Goal: Task Accomplishment & Management: Manage account settings

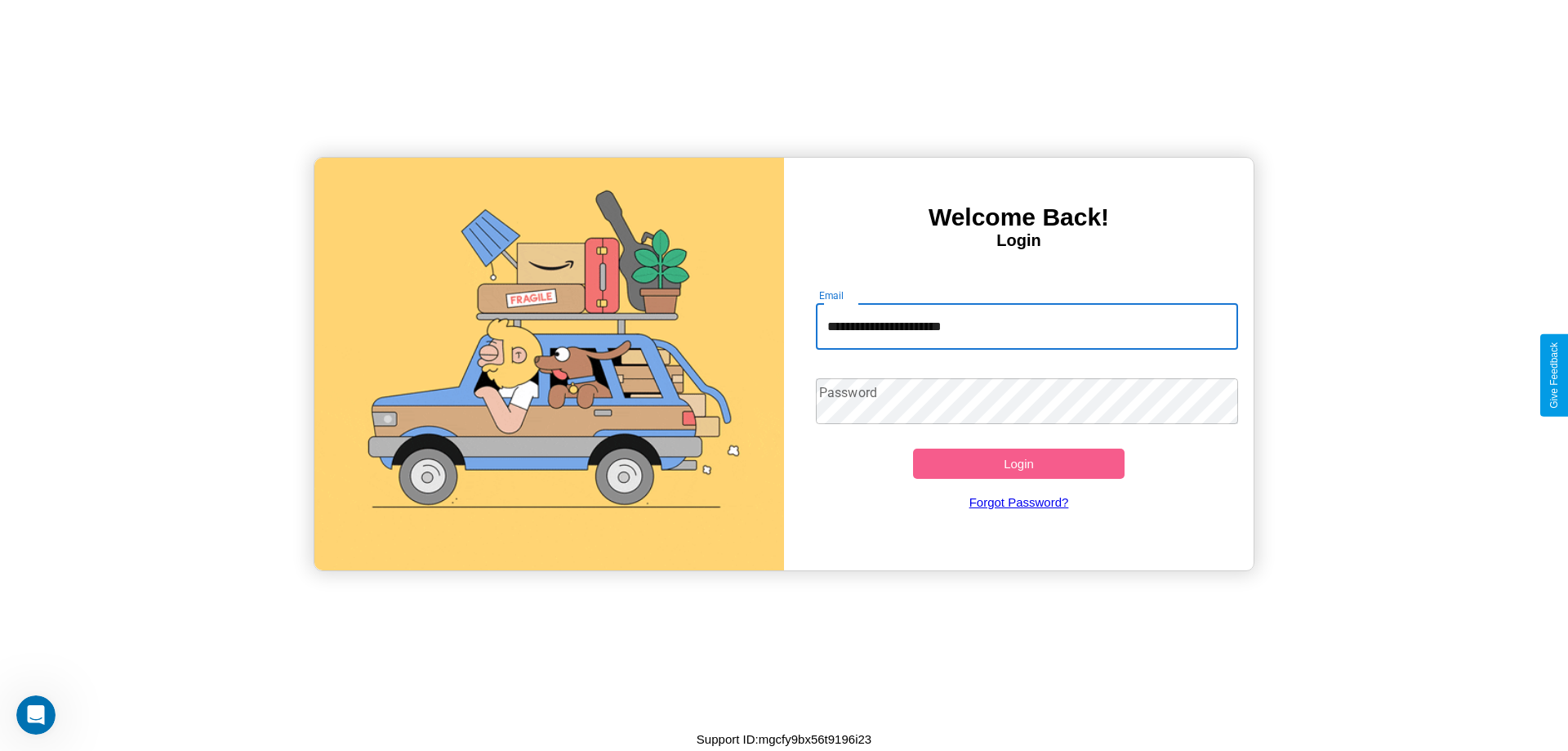
type input "**********"
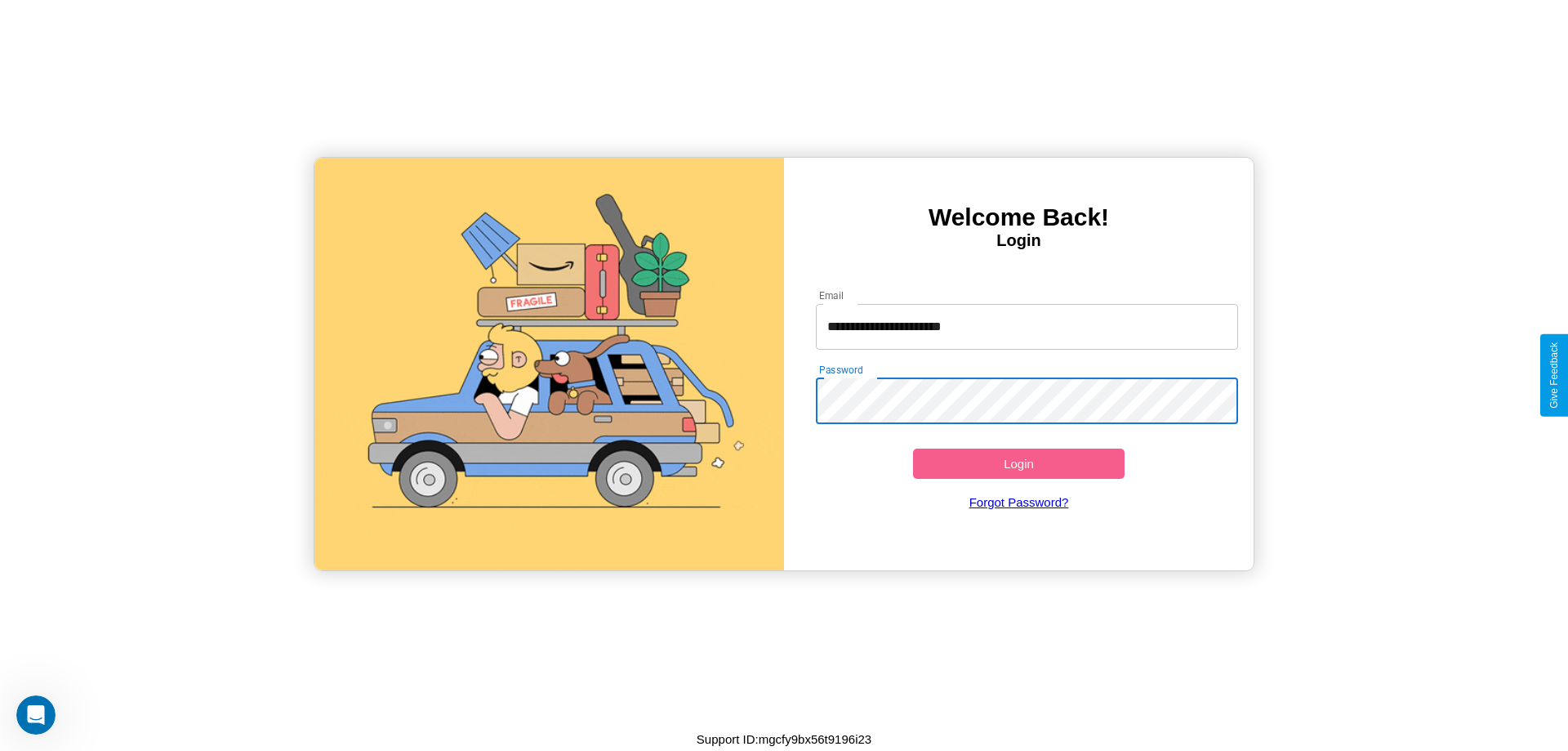
click at [1019, 463] on button "Login" at bounding box center [1018, 463] width 211 height 30
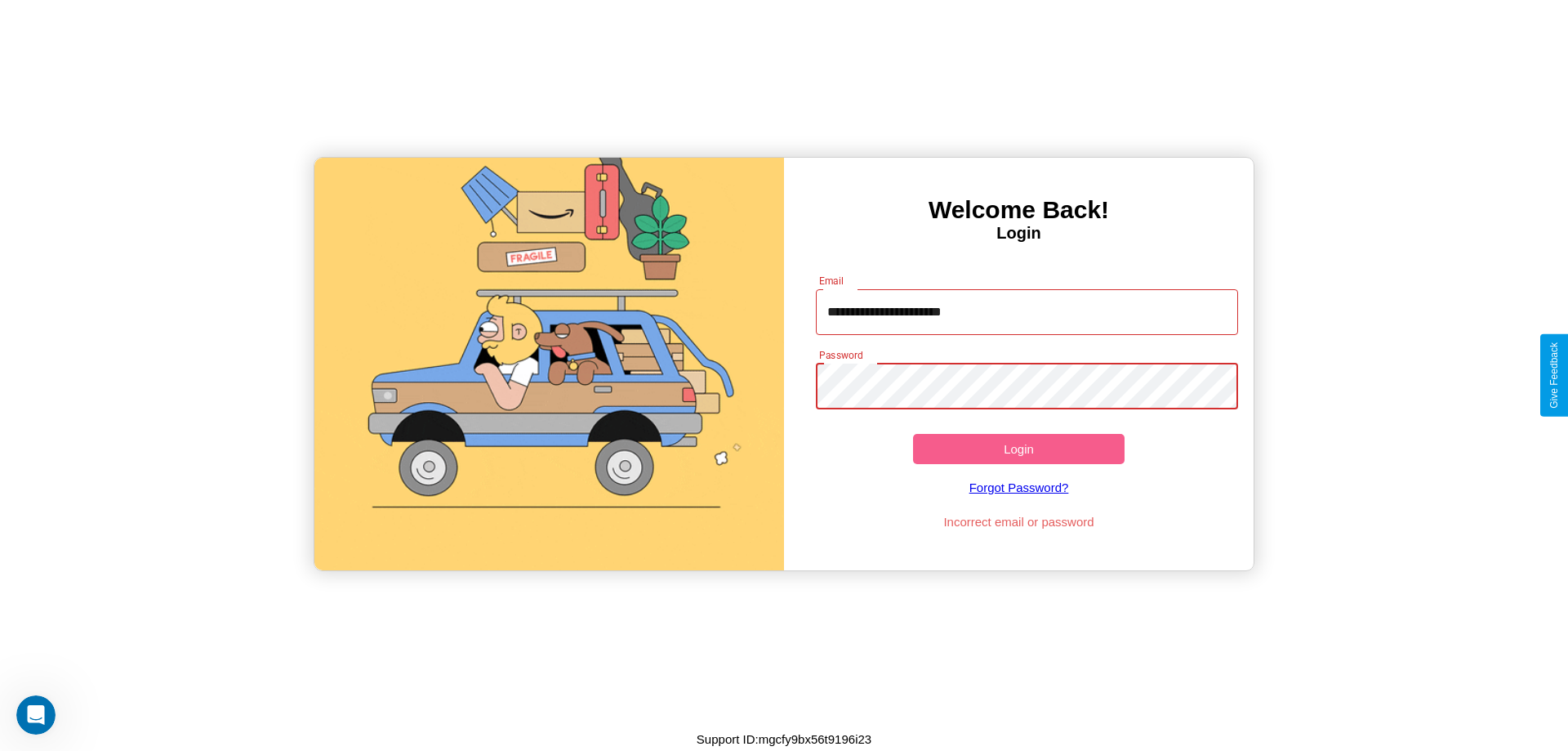
click at [1019, 448] on button "Login" at bounding box center [1018, 448] width 211 height 30
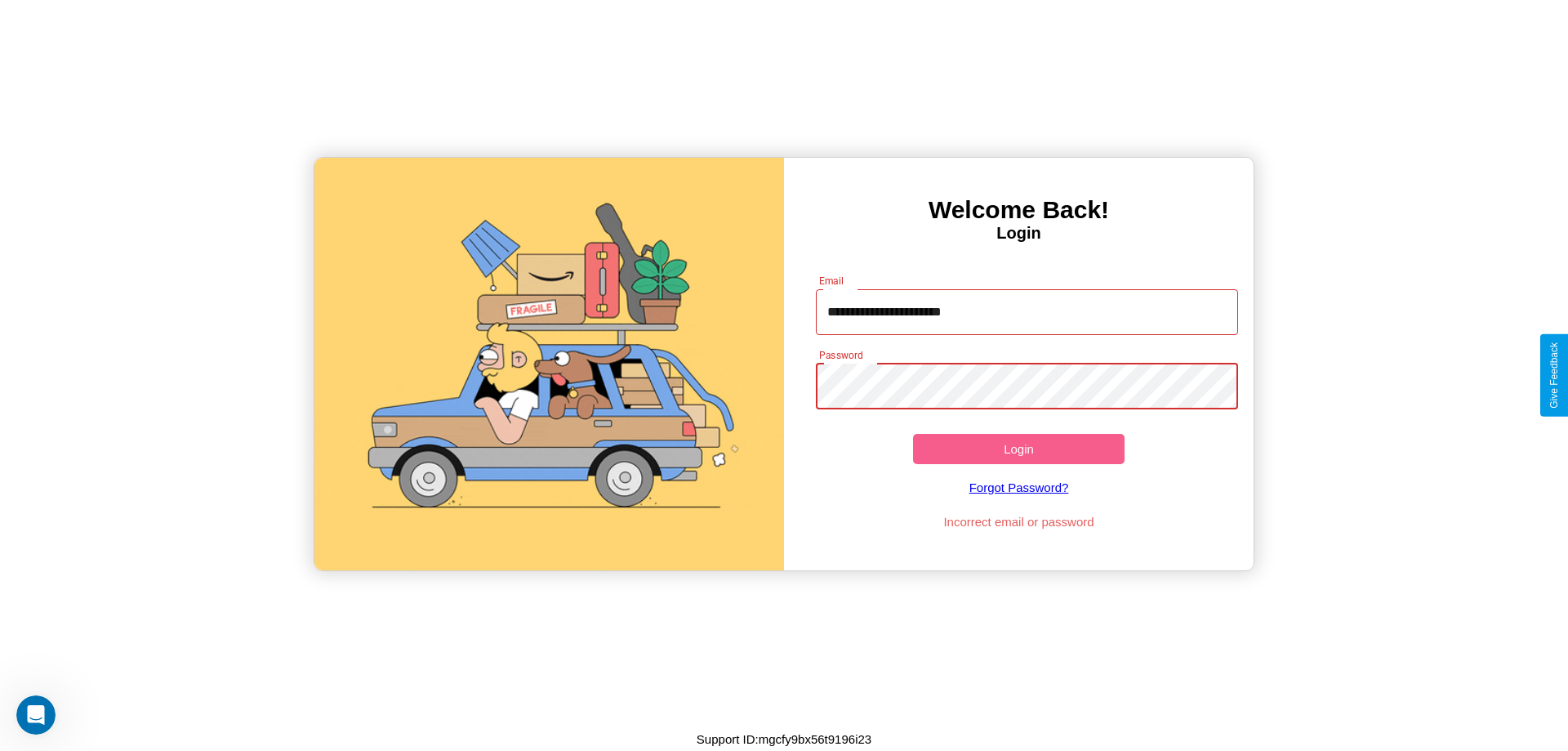
click at [1019, 448] on button "Login" at bounding box center [1018, 448] width 211 height 30
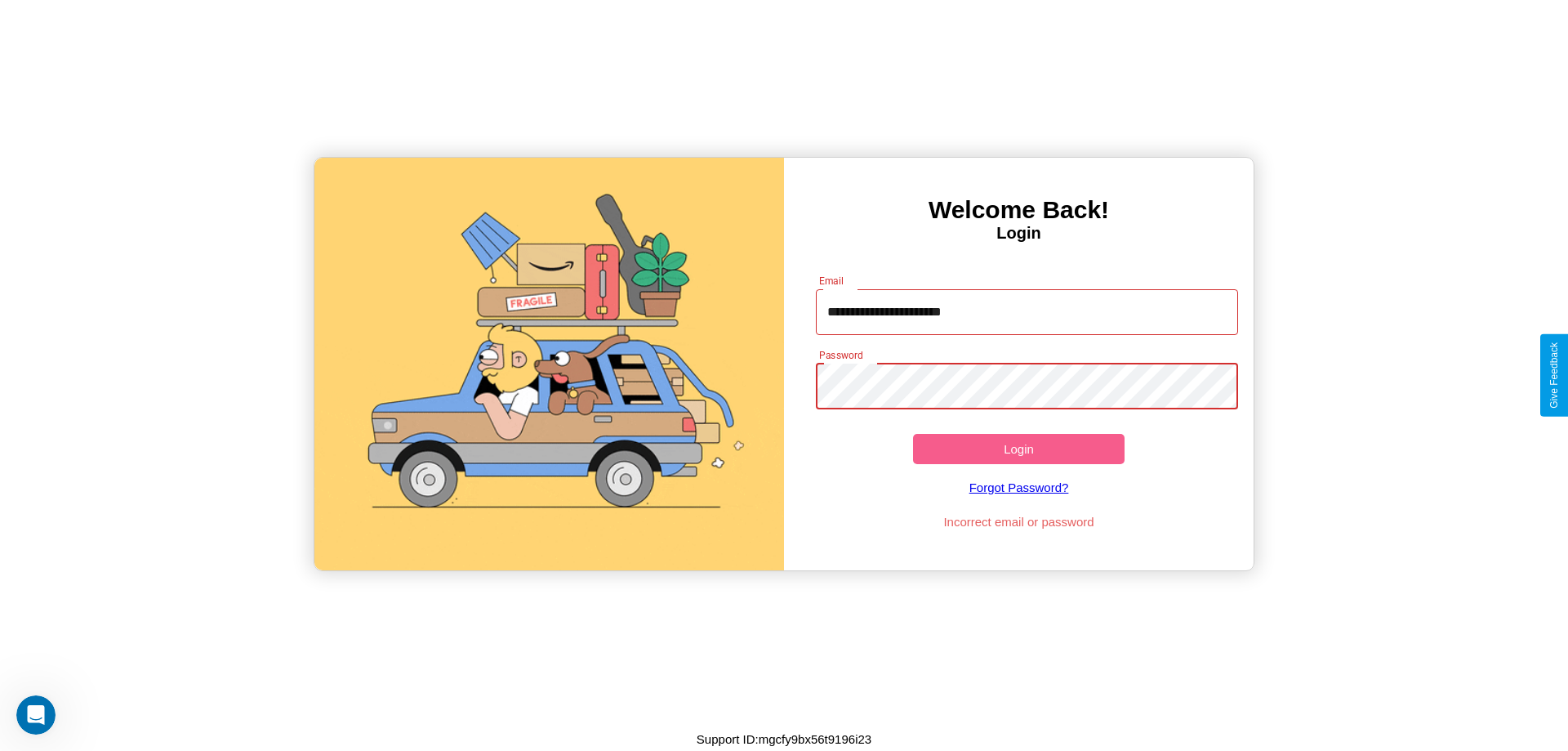
click at [1019, 448] on button "Login" at bounding box center [1018, 448] width 211 height 30
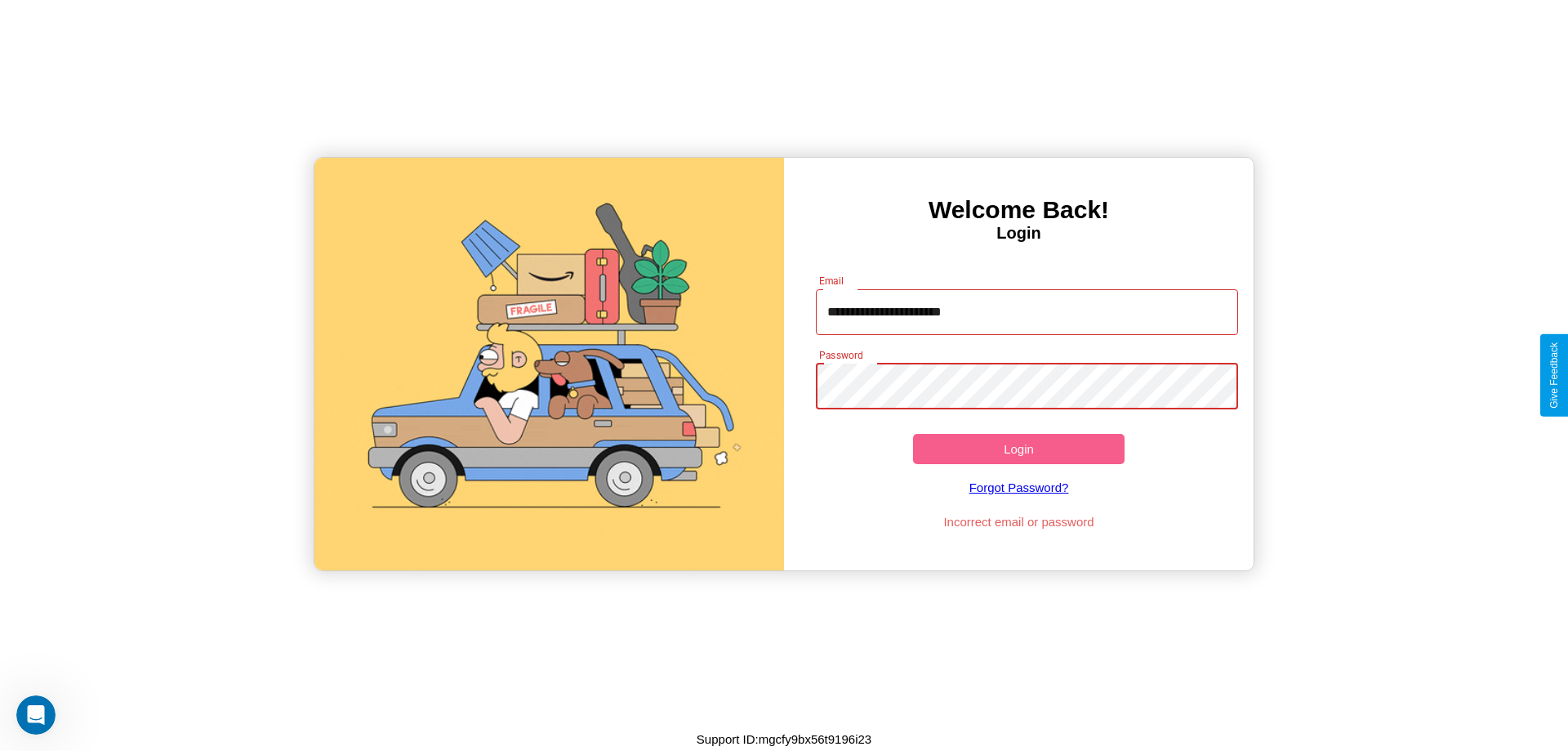
click at [1019, 448] on button "Login" at bounding box center [1018, 448] width 211 height 30
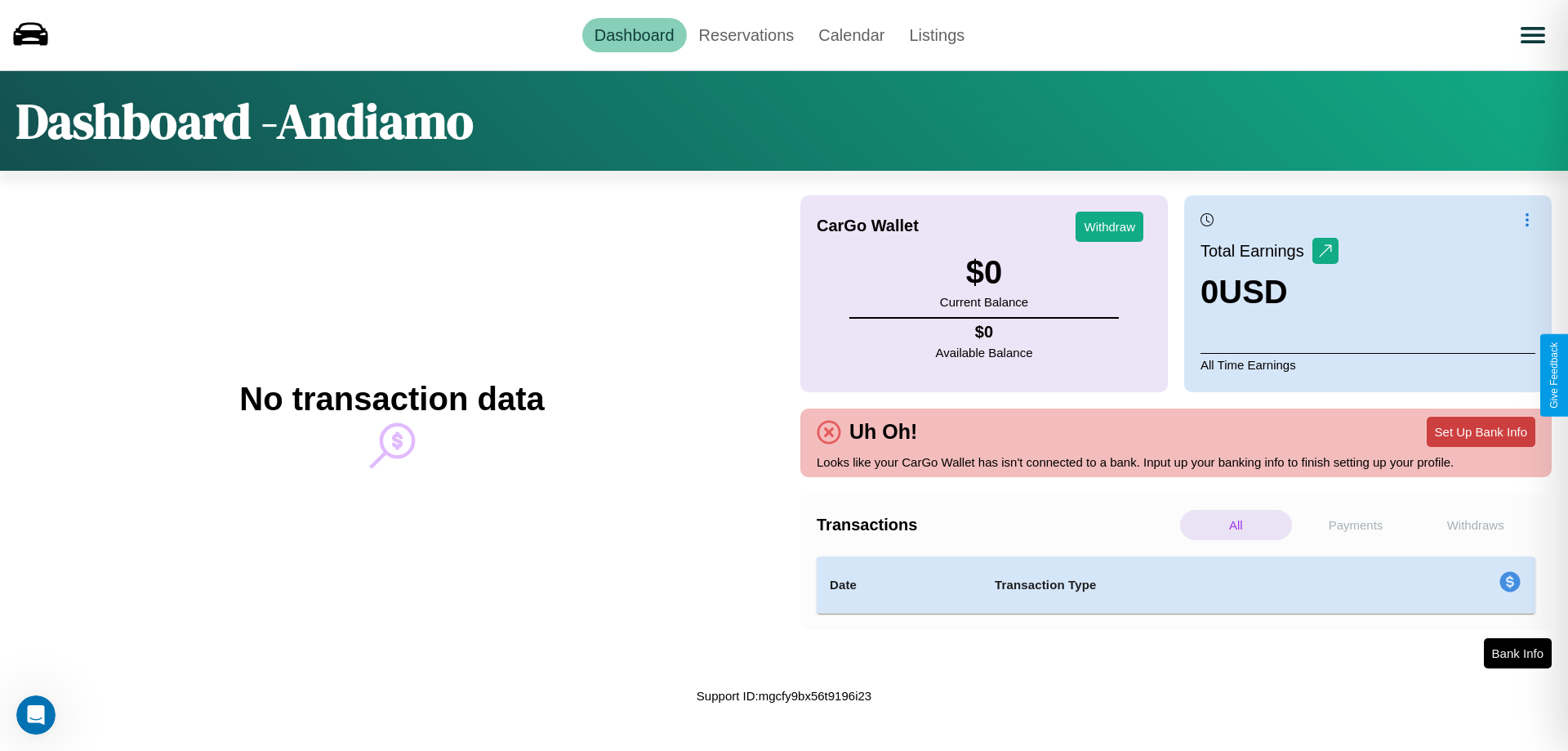
click at [1481, 431] on button "Set Up Bank Info" at bounding box center [1481, 431] width 109 height 30
